Goal: Navigation & Orientation: Find specific page/section

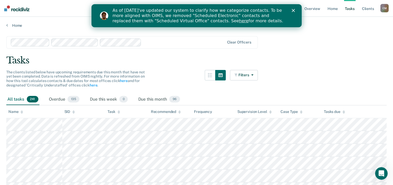
click at [203, 60] on div "Tasks" at bounding box center [196, 60] width 380 height 11
click at [303, 58] on div "Tasks" at bounding box center [196, 60] width 380 height 11
click at [295, 11] on div "Close" at bounding box center [293, 10] width 5 height 3
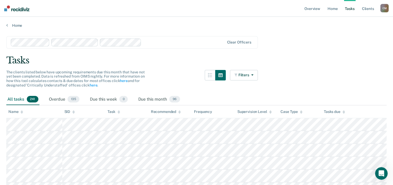
click at [174, 83] on div "The clients listed below have upcoming requirements due this month that have no…" at bounding box center [131, 82] width 251 height 24
click at [221, 75] on icon "button" at bounding box center [220, 75] width 4 height 4
click at [211, 76] on icon "button" at bounding box center [210, 75] width 4 height 4
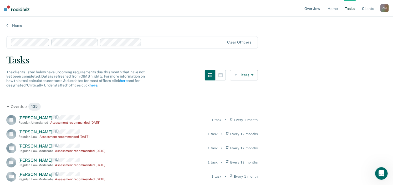
click at [243, 74] on button "Filters" at bounding box center [244, 75] width 28 height 11
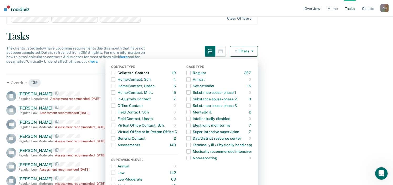
scroll to position [53, 0]
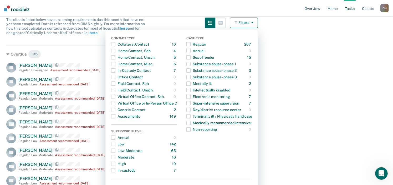
click at [167, 21] on div "The clients listed below have upcoming requirements due this month that have no…" at bounding box center [131, 30] width 251 height 24
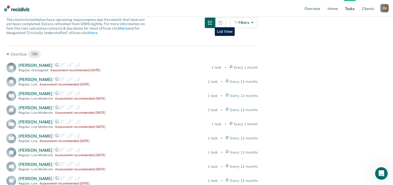
click at [211, 23] on icon "button" at bounding box center [210, 23] width 4 height 4
click at [222, 24] on icon "button" at bounding box center [220, 23] width 4 height 4
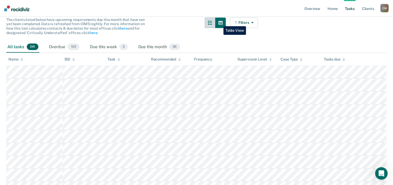
click at [212, 21] on icon "button" at bounding box center [210, 23] width 4 height 4
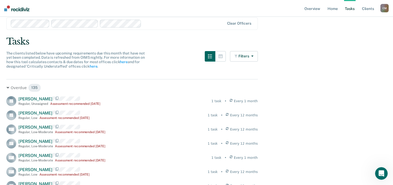
scroll to position [0, 0]
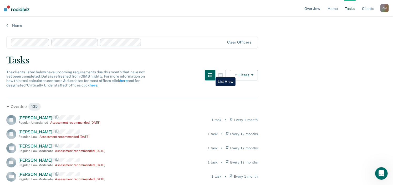
click at [211, 74] on icon "button" at bounding box center [210, 75] width 4 height 4
click at [222, 75] on icon "button" at bounding box center [220, 75] width 4 height 4
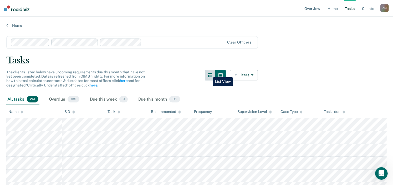
click at [209, 74] on button "button" at bounding box center [210, 75] width 11 height 11
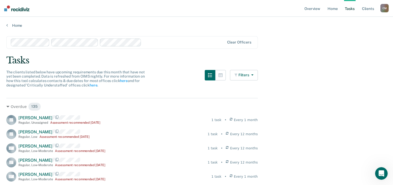
click at [249, 75] on button "Filters" at bounding box center [244, 75] width 28 height 11
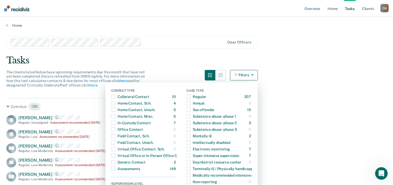
click at [200, 57] on div "Tasks" at bounding box center [196, 60] width 380 height 11
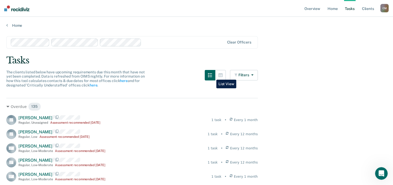
click at [212, 76] on icon "button" at bounding box center [210, 75] width 4 height 4
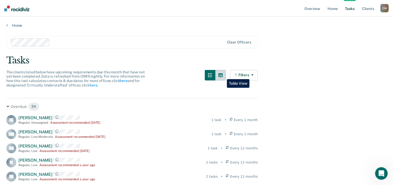
click at [222, 75] on icon "button" at bounding box center [220, 76] width 4 height 4
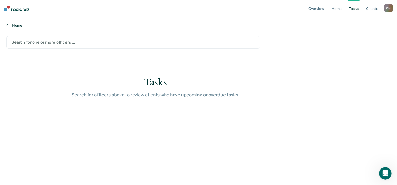
click at [17, 24] on link "Home" at bounding box center [198, 25] width 384 height 5
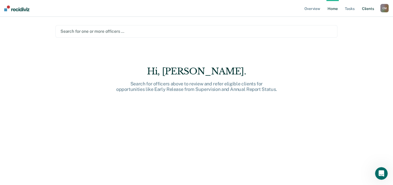
click at [368, 9] on link "Client s" at bounding box center [368, 8] width 14 height 17
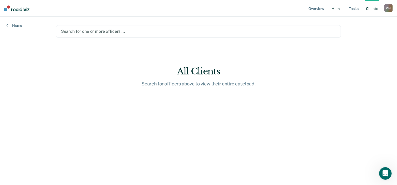
click at [337, 8] on link "Home" at bounding box center [336, 8] width 12 height 17
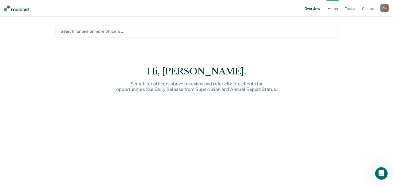
click at [311, 9] on link "Overview" at bounding box center [312, 8] width 18 height 17
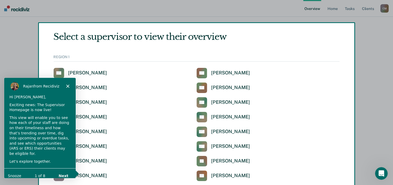
click at [271, 12] on div "Product tour overlay" at bounding box center [196, 92] width 393 height 185
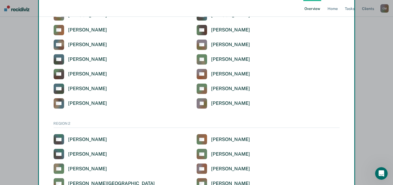
click at [282, 10] on div "Product tour overlay" at bounding box center [196, 92] width 393 height 185
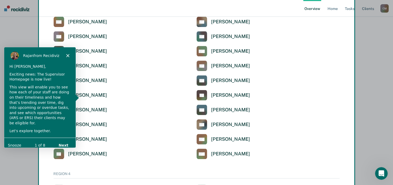
scroll to position [1203, 0]
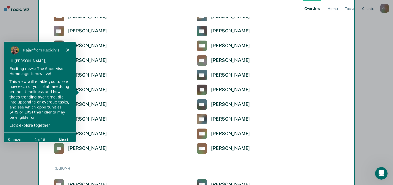
click at [371, 38] on div "Product tour overlay" at bounding box center [196, 92] width 393 height 185
click at [332, 8] on div "Product tour overlay" at bounding box center [196, 92] width 393 height 185
click at [333, 9] on div "Product tour overlay" at bounding box center [196, 92] width 393 height 185
click at [15, 137] on button "Snooze" at bounding box center [14, 140] width 13 height 6
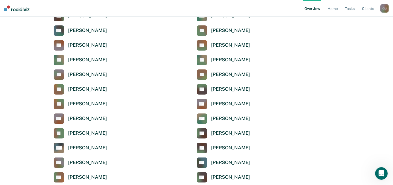
scroll to position [0, 0]
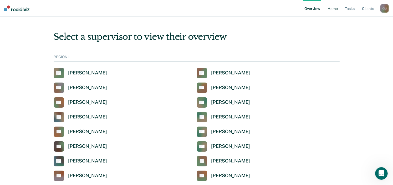
click at [335, 10] on link "Home" at bounding box center [332, 8] width 12 height 17
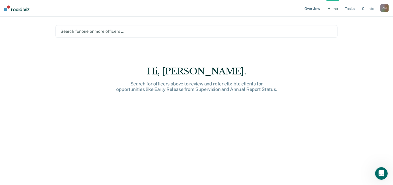
click at [157, 51] on main "Search for one or more officers … [PERSON_NAME]. Search for officers above to r…" at bounding box center [196, 95] width 294 height 156
click at [384, 8] on div "C M" at bounding box center [384, 8] width 8 height 8
click at [360, 55] on div "Overview Home Tasks Client s [PERSON_NAME] C M Profile How it works Log Out Sea…" at bounding box center [196, 92] width 393 height 185
click at [98, 30] on div at bounding box center [196, 31] width 272 height 6
click at [47, 32] on div "Overview Home Tasks Client s [PERSON_NAME] C M Profile How it works Log Out Sea…" at bounding box center [196, 92] width 393 height 185
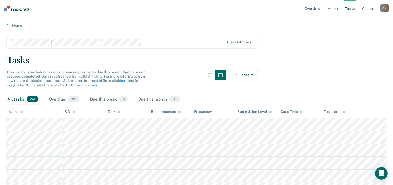
click at [18, 99] on div "All tasks 241" at bounding box center [22, 100] width 33 height 12
click at [32, 98] on span "241" at bounding box center [33, 99] width 12 height 7
click at [247, 75] on button "Filters" at bounding box center [244, 75] width 28 height 11
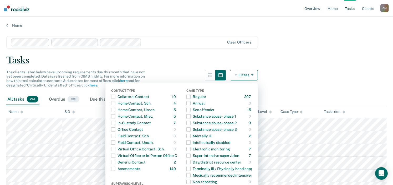
click at [166, 64] on div "Tasks" at bounding box center [196, 60] width 380 height 11
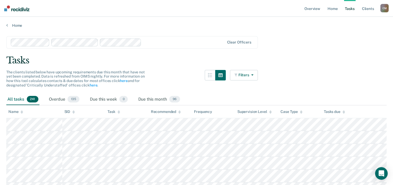
click at [245, 75] on button "Filters" at bounding box center [244, 75] width 28 height 11
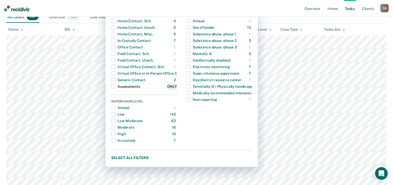
scroll to position [105, 0]
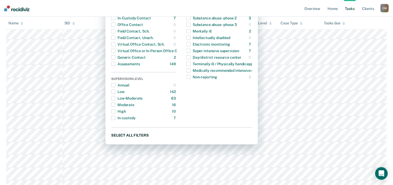
click at [125, 135] on button "Select all filters" at bounding box center [181, 135] width 141 height 7
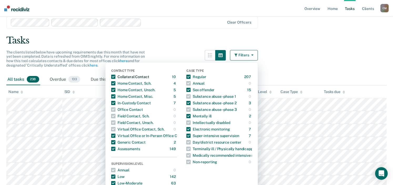
scroll to position [0, 0]
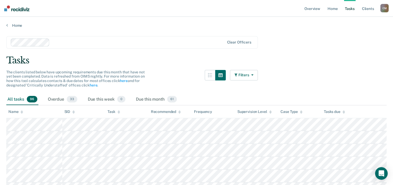
click at [241, 74] on button "Filters" at bounding box center [244, 75] width 28 height 11
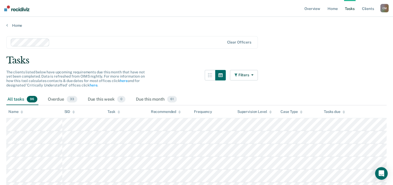
click at [244, 65] on div "Tasks" at bounding box center [196, 60] width 380 height 11
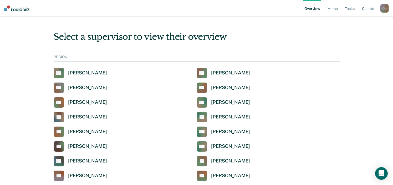
click at [386, 7] on div "C M" at bounding box center [384, 8] width 8 height 8
click at [353, 20] on link "Profile" at bounding box center [363, 21] width 42 height 4
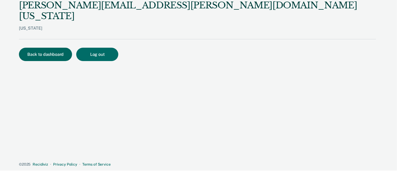
click at [57, 48] on button "Back to dashboard" at bounding box center [45, 54] width 53 height 13
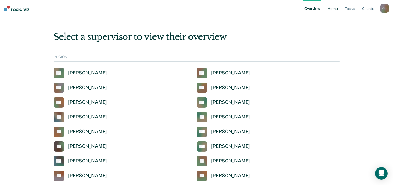
click at [332, 8] on link "Home" at bounding box center [332, 8] width 12 height 17
